Goal: Transaction & Acquisition: Purchase product/service

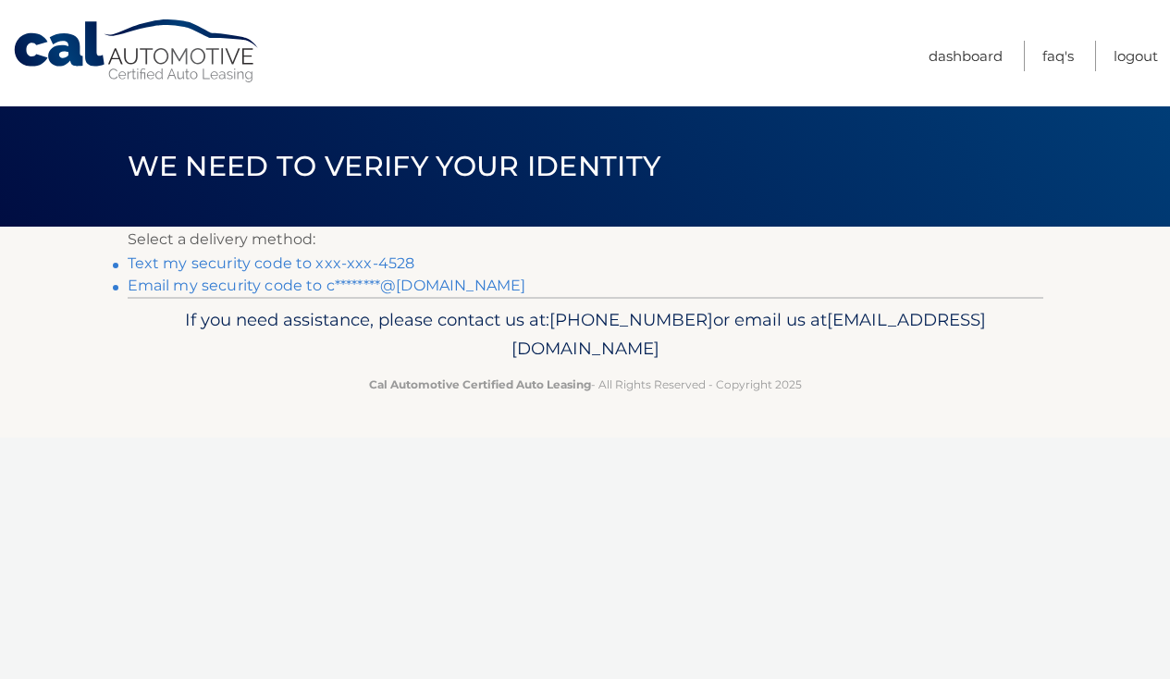
click at [360, 262] on link "Text my security code to xxx-xxx-4528" at bounding box center [272, 263] width 288 height 18
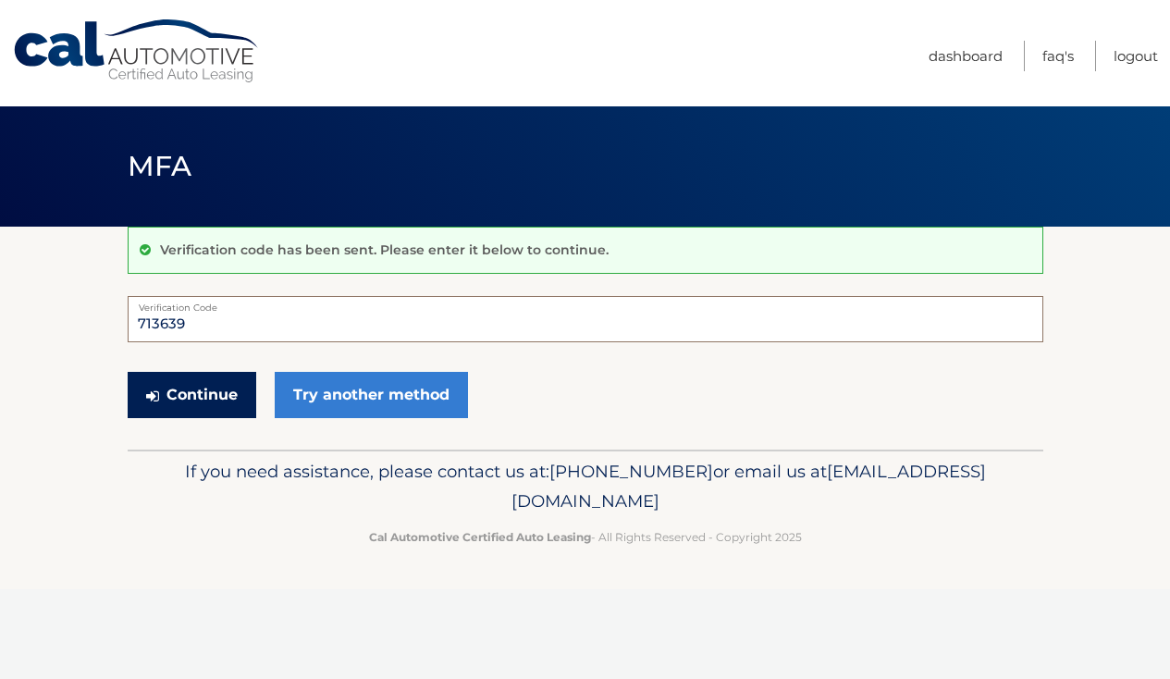
type input "713639"
click at [191, 387] on button "Continue" at bounding box center [192, 395] width 129 height 46
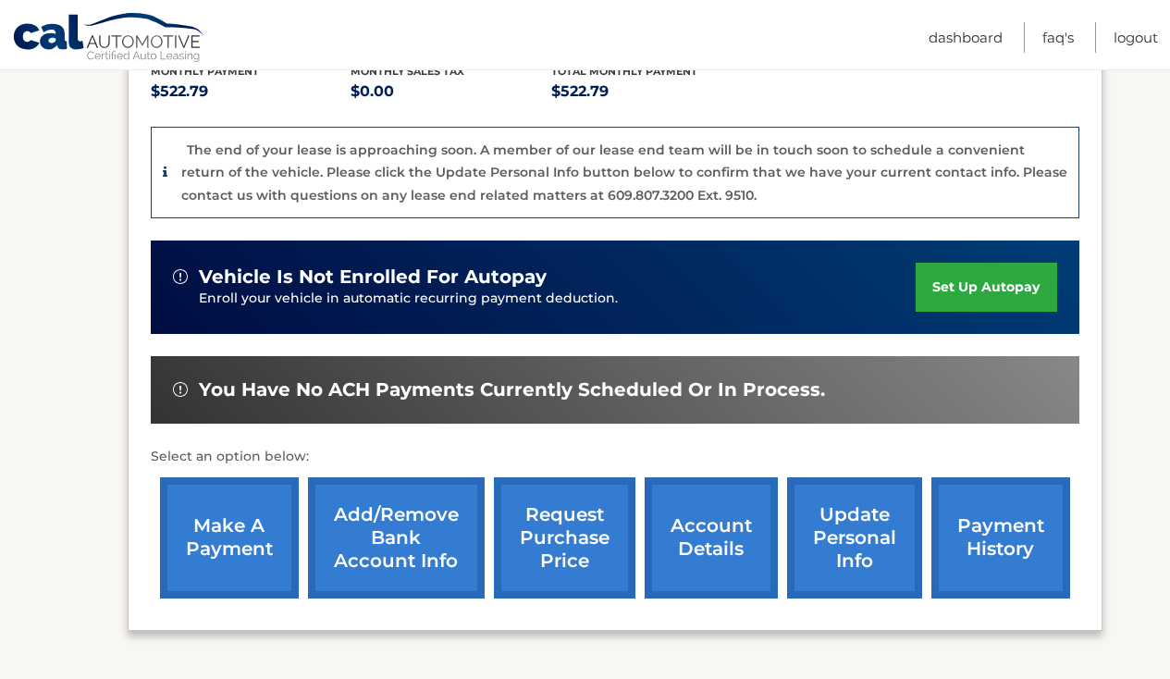
scroll to position [431, 0]
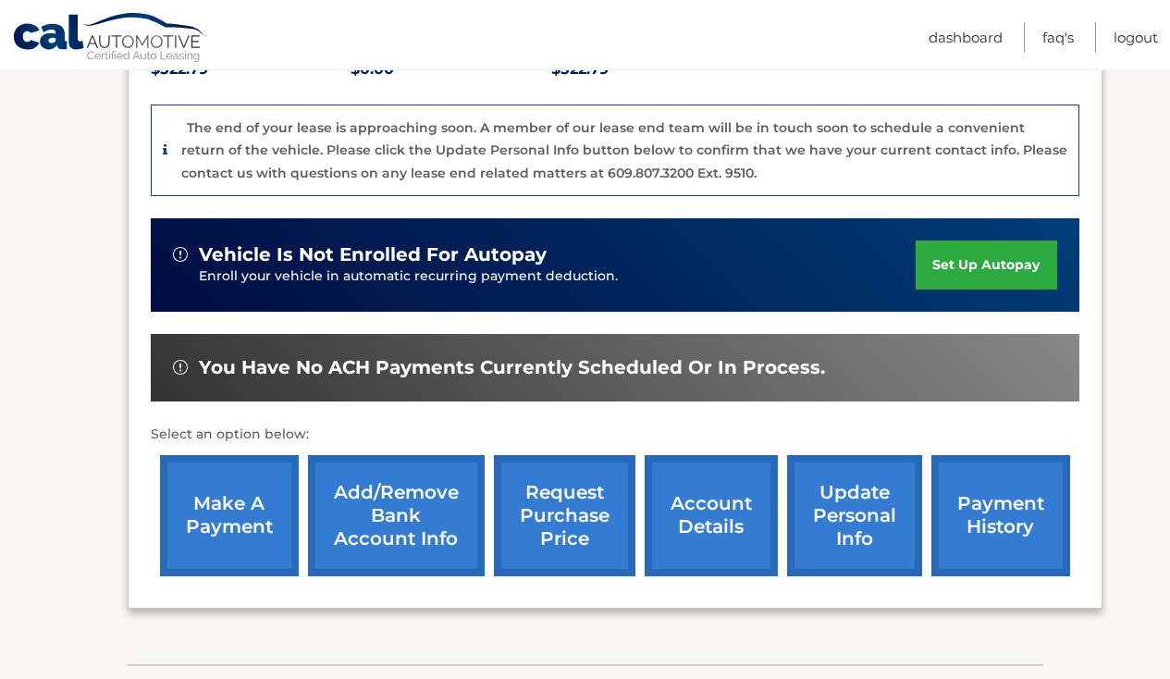
click at [223, 517] on link "make a payment" at bounding box center [229, 515] width 139 height 121
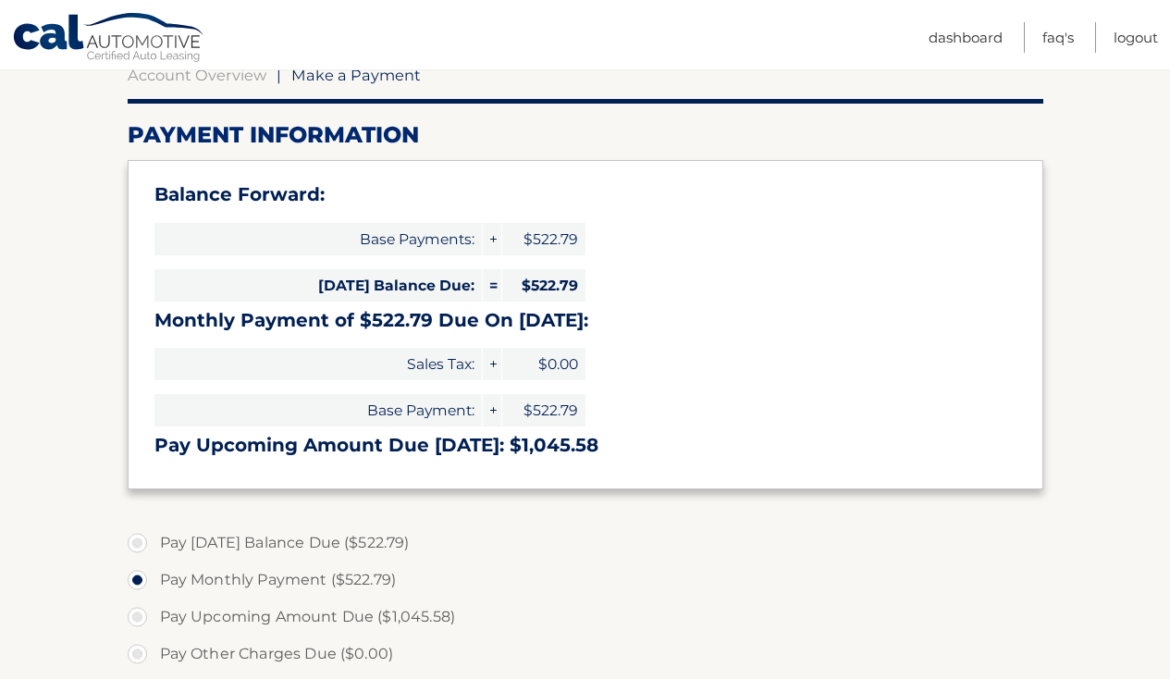
scroll to position [195, 0]
click at [136, 542] on label "Pay Today's Balance Due ($522.79)" at bounding box center [585, 541] width 915 height 37
click at [136, 542] on input "Pay Today's Balance Due ($522.79)" at bounding box center [144, 538] width 18 height 30
radio input "true"
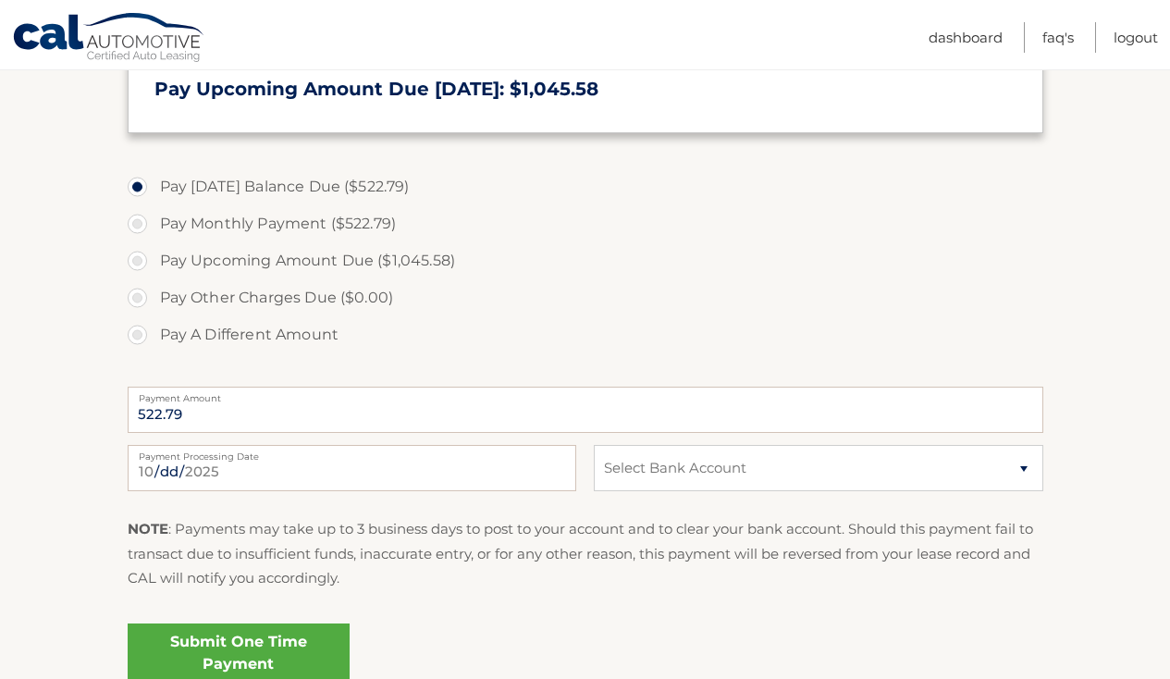
scroll to position [556, 0]
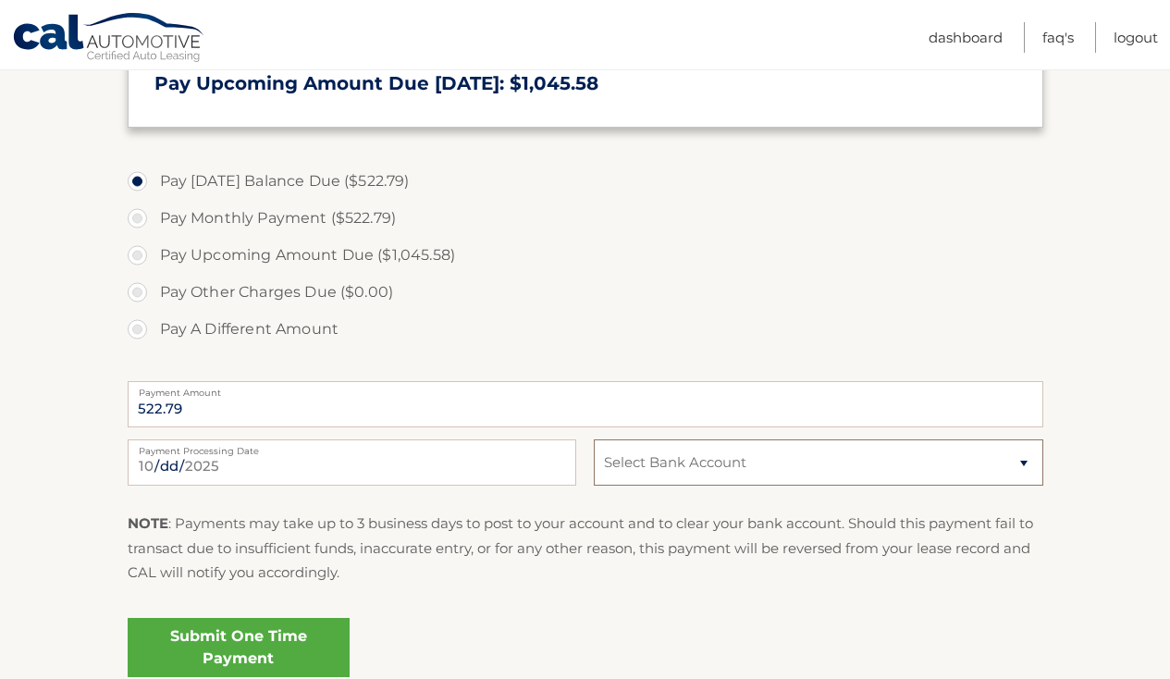
select select "NTk1MWYwMTMtYjgyNS00MGNiLWI3ZTQtMzViZWFhOTk1MmFh"
click at [273, 656] on link "Submit One Time Payment" at bounding box center [239, 647] width 222 height 59
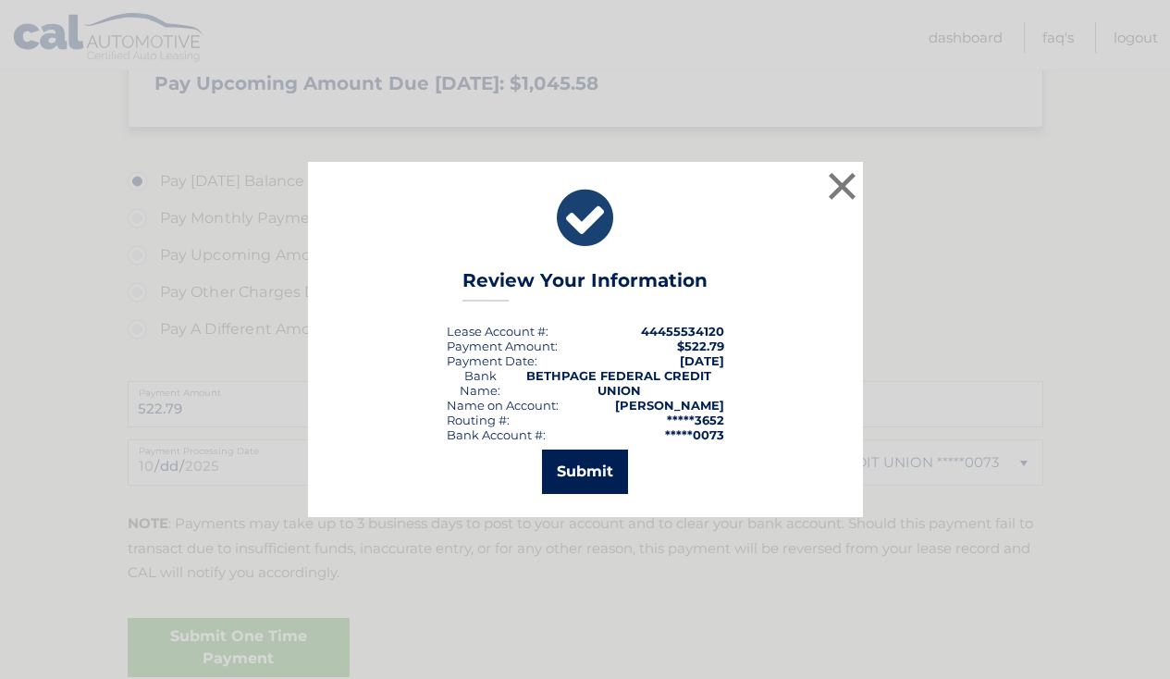
click at [590, 482] on button "Submit" at bounding box center [585, 471] width 86 height 44
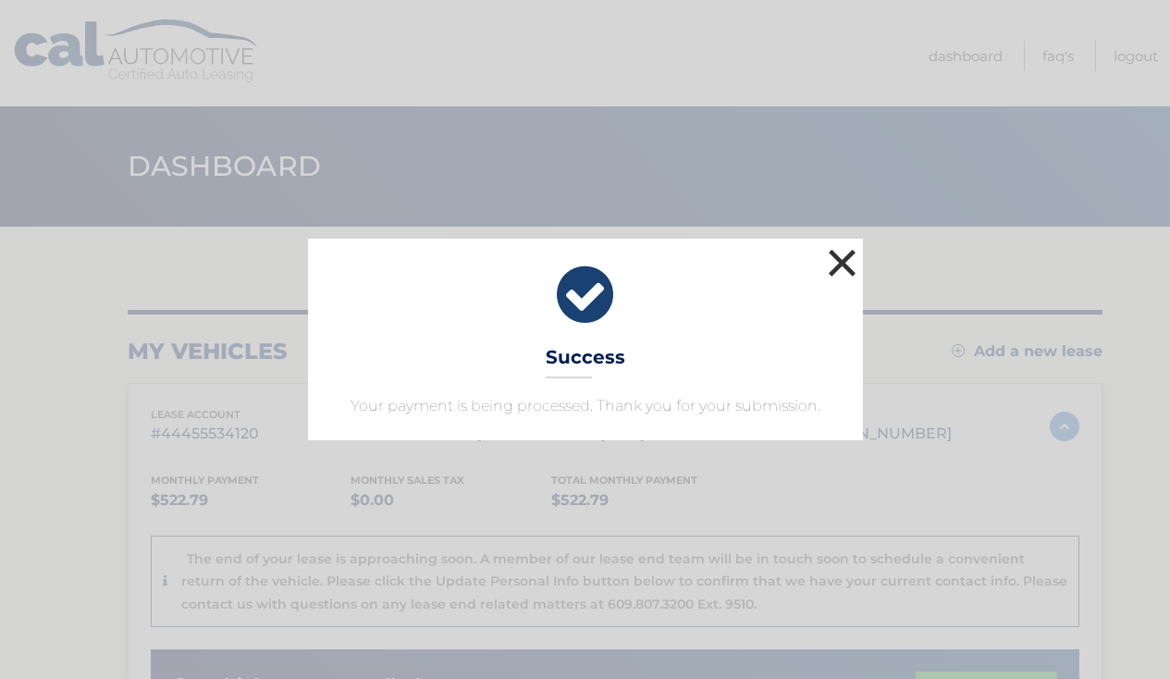
click at [838, 269] on button "×" at bounding box center [842, 262] width 37 height 37
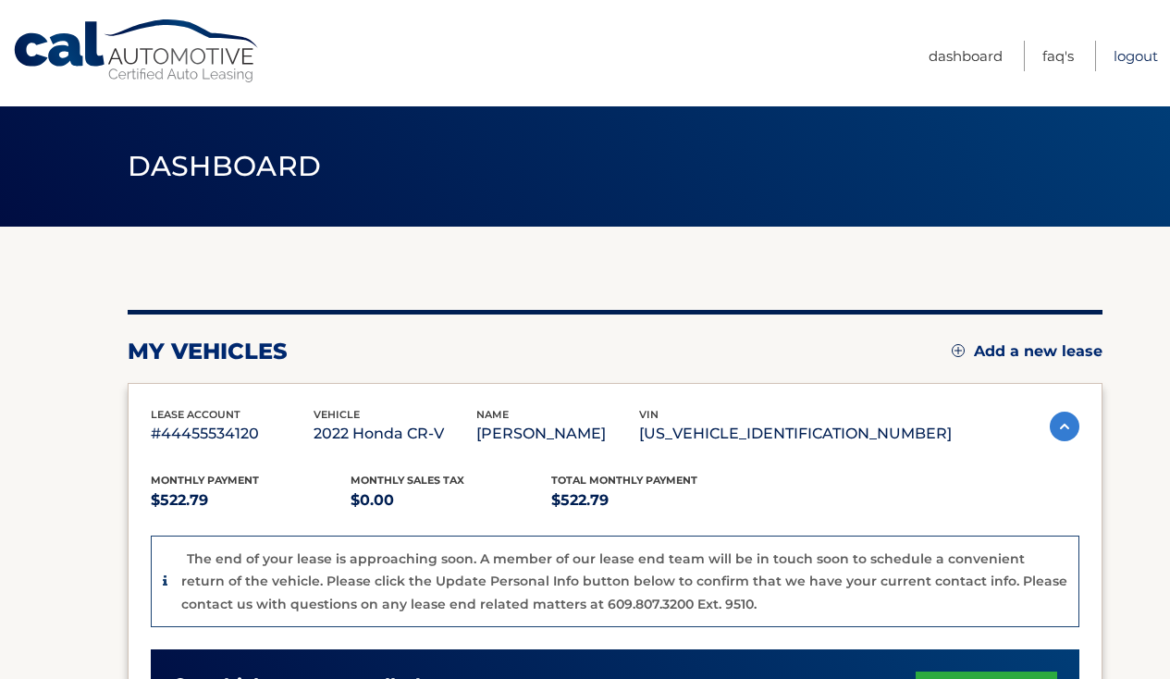
click at [1124, 56] on link "Logout" at bounding box center [1135, 56] width 44 height 31
